Goal: Information Seeking & Learning: Learn about a topic

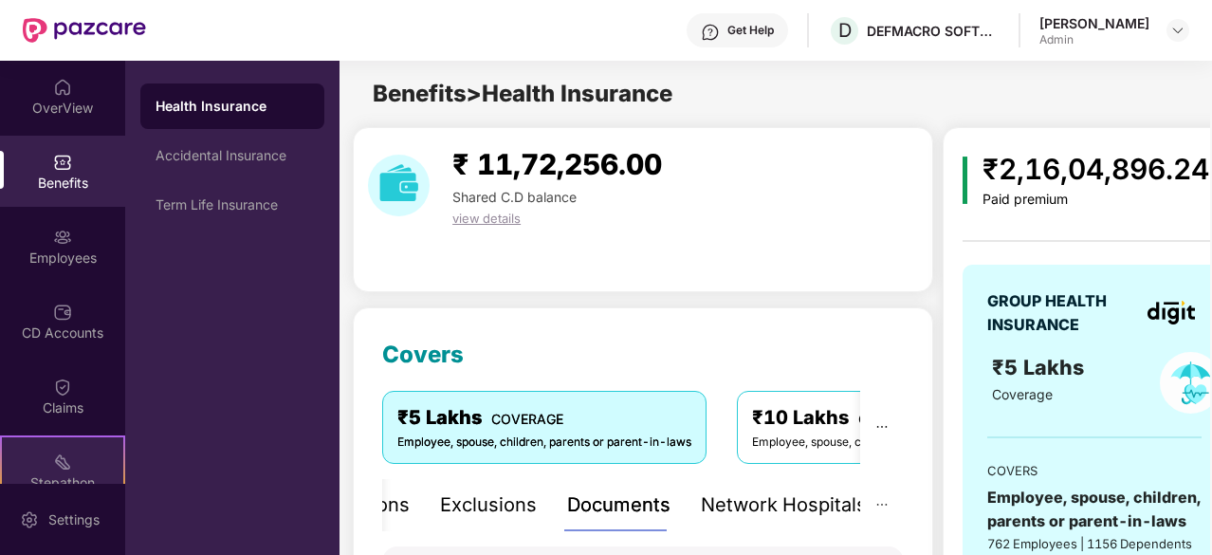
scroll to position [419, 0]
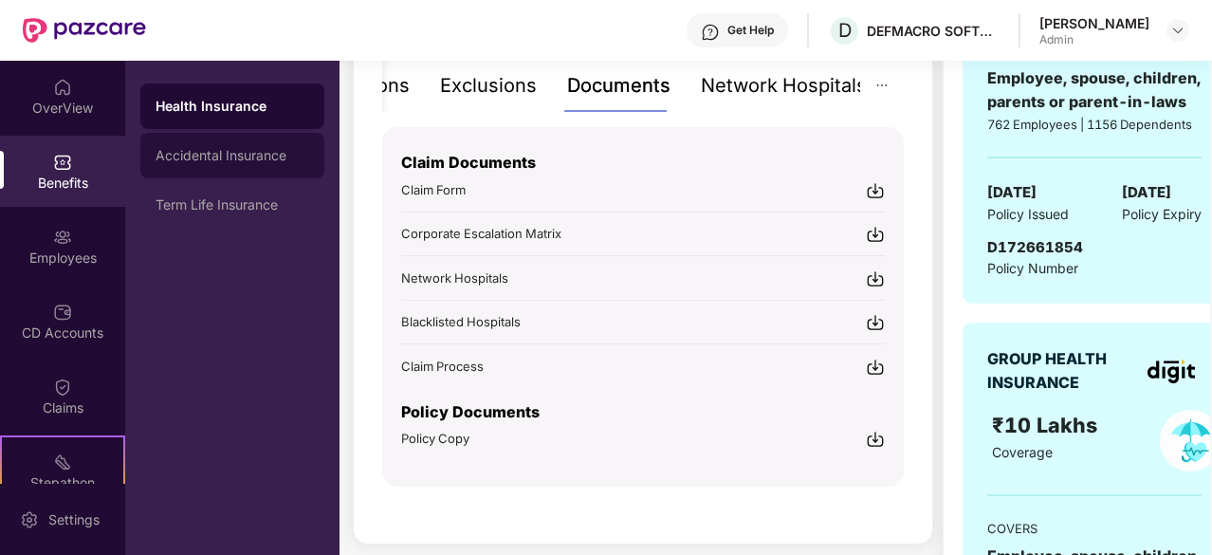
click at [248, 166] on div "Accidental Insurance" at bounding box center [232, 156] width 184 height 46
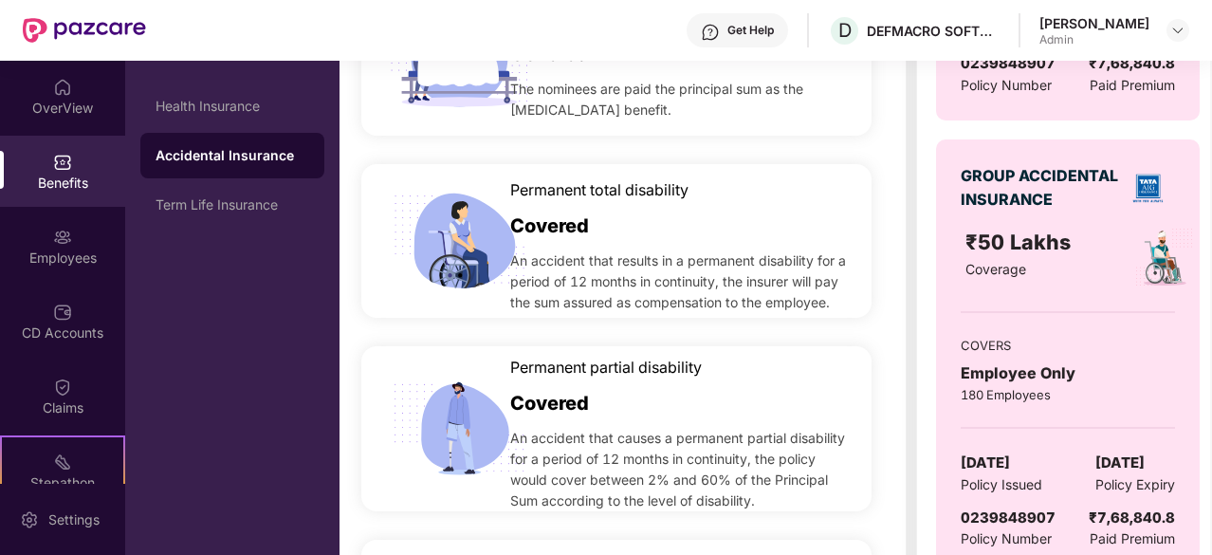
scroll to position [579, 0]
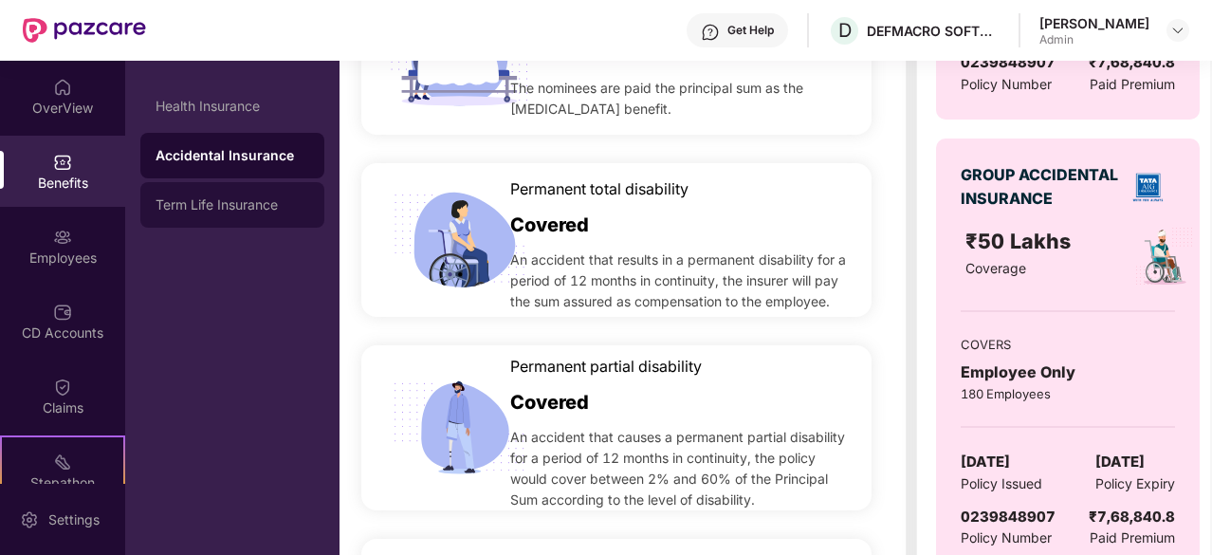
click at [234, 189] on div "Term Life Insurance" at bounding box center [232, 205] width 184 height 46
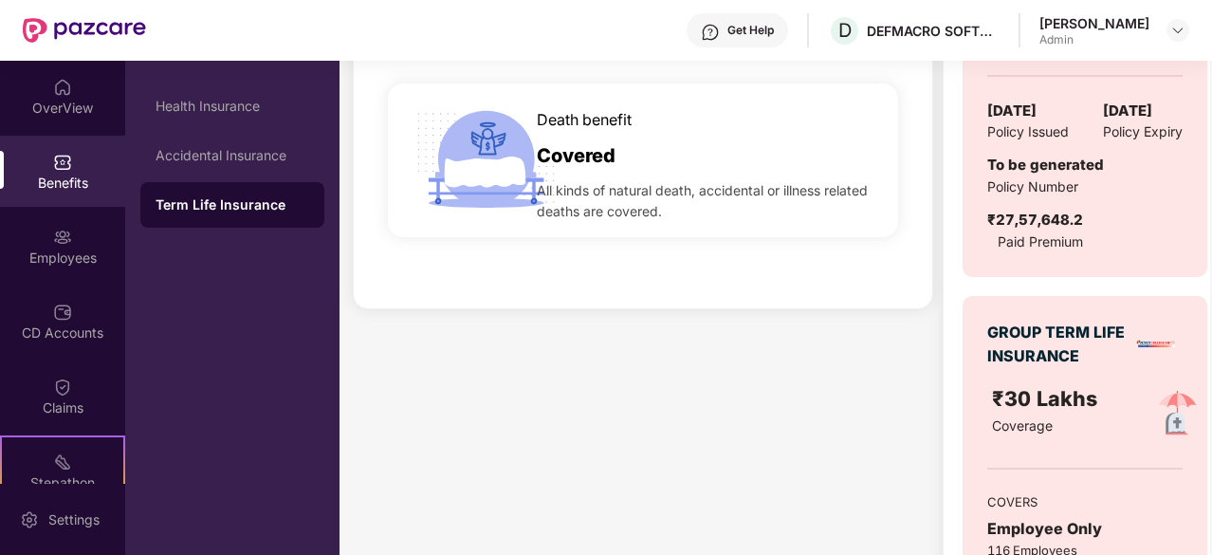
scroll to position [477, 0]
click at [197, 158] on div "Accidental Insurance" at bounding box center [233, 155] width 154 height 15
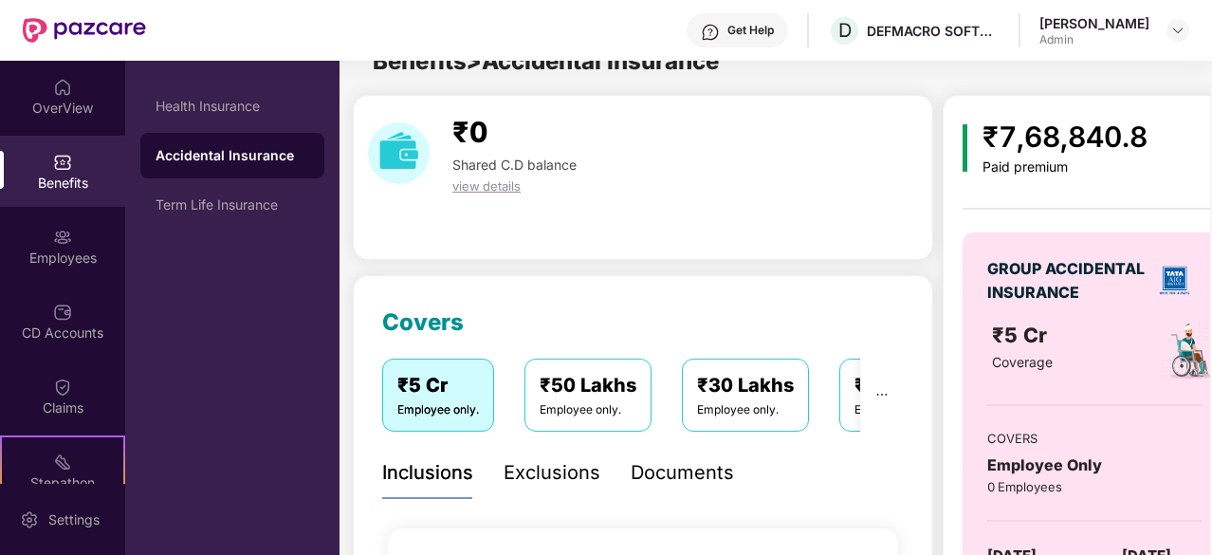
scroll to position [477, 0]
